Goal: Navigation & Orientation: Find specific page/section

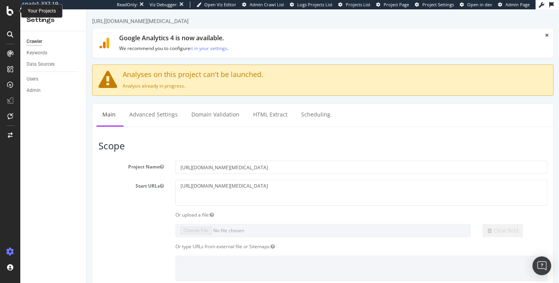
click at [7, 9] on icon at bounding box center [10, 10] width 7 height 9
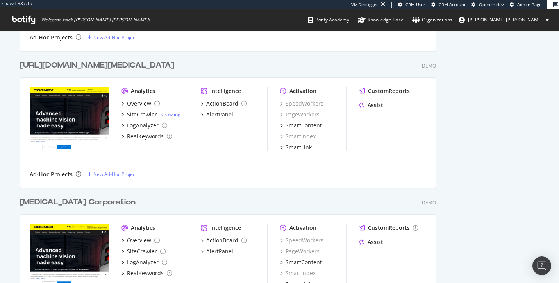
scroll to position [822, 0]
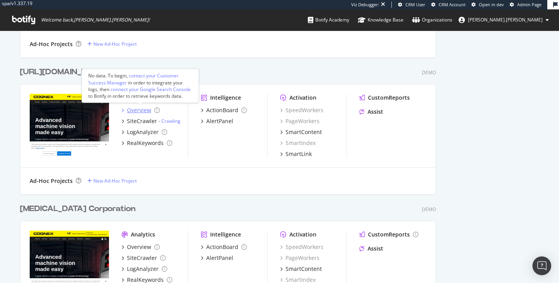
click at [127, 109] on div "Overview" at bounding box center [139, 110] width 24 height 8
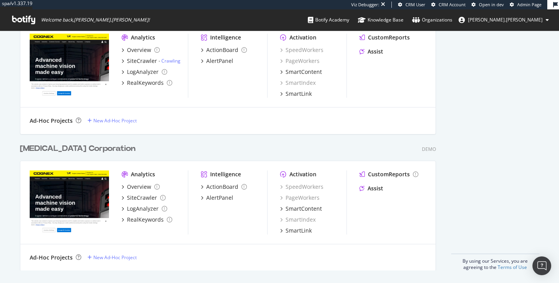
scroll to position [801, 0]
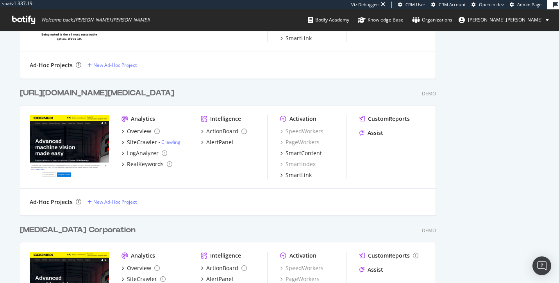
click at [93, 97] on div "[URL][DOMAIN_NAME][MEDICAL_DATA]" at bounding box center [97, 93] width 154 height 11
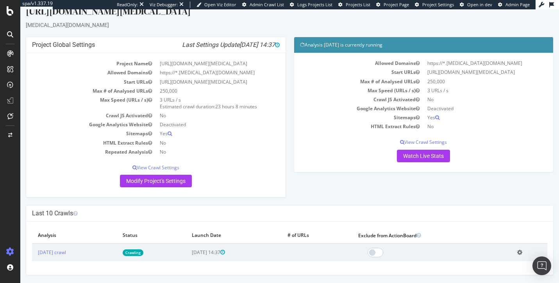
scroll to position [12, 0]
